Goal: Transaction & Acquisition: Subscribe to service/newsletter

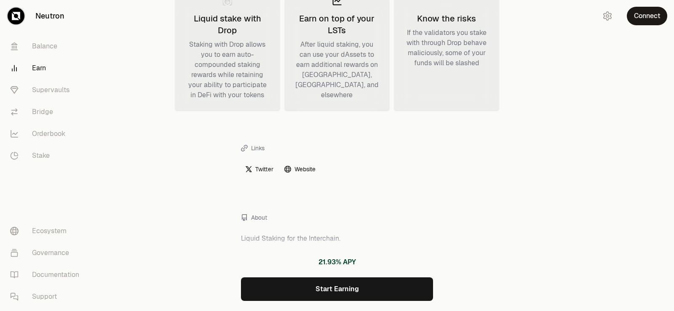
scroll to position [269, 0]
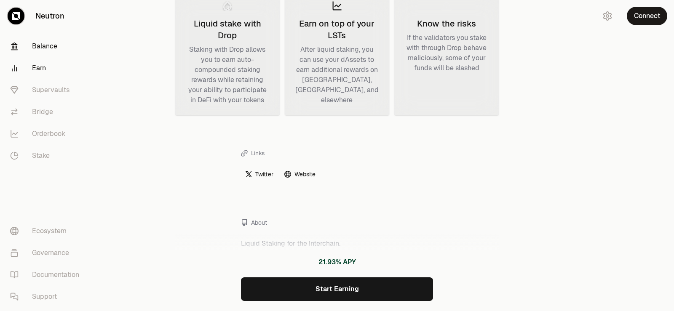
click at [36, 45] on link "Balance" at bounding box center [47, 46] width 88 height 22
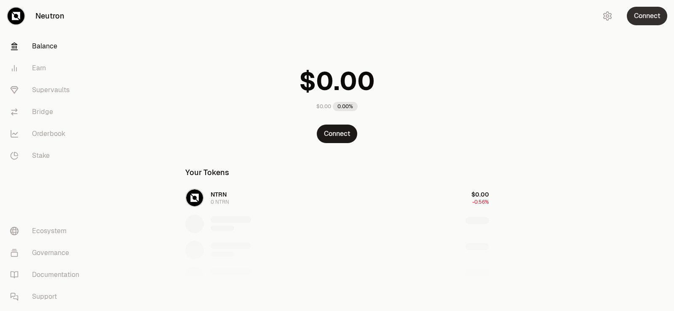
click at [645, 18] on button "Connect" at bounding box center [647, 16] width 40 height 19
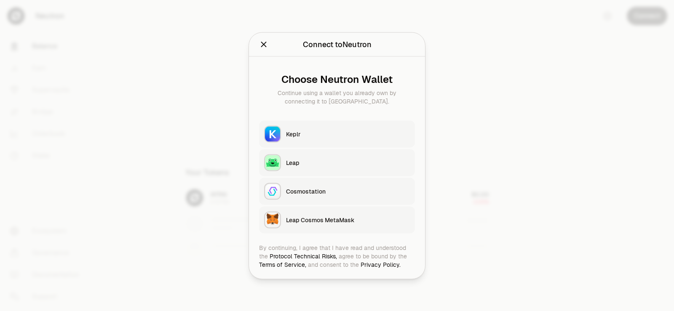
click at [292, 134] on div "Keplr" at bounding box center [348, 134] width 124 height 8
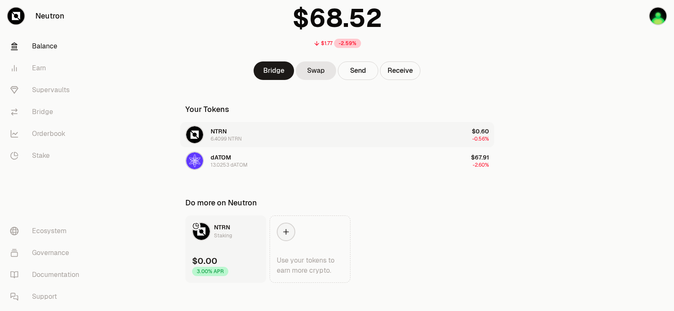
scroll to position [69, 0]
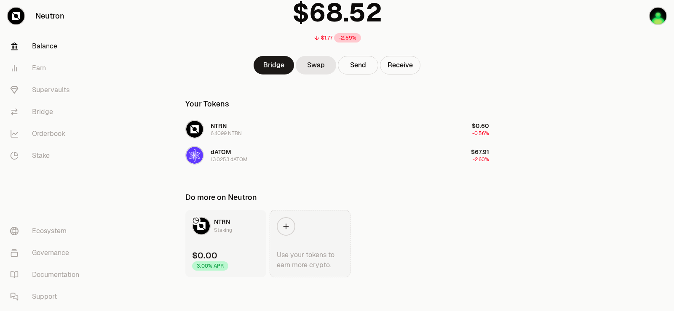
click at [287, 225] on icon at bounding box center [286, 227] width 8 height 8
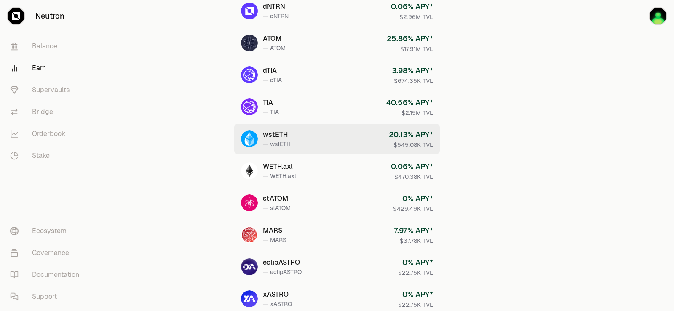
scroll to position [211, 0]
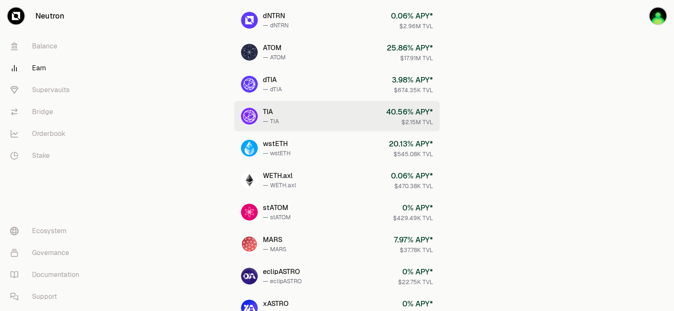
click at [297, 113] on link "TIA — TIA 40.56 % APY* $2.15M TVL" at bounding box center [337, 116] width 206 height 30
